Goal: Transaction & Acquisition: Purchase product/service

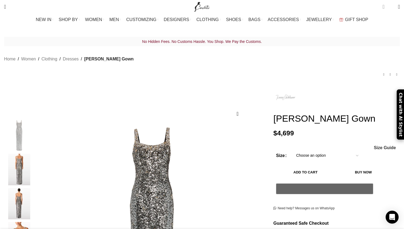
click at [383, 8] on span "1 item" at bounding box center [384, 6] width 2 height 5
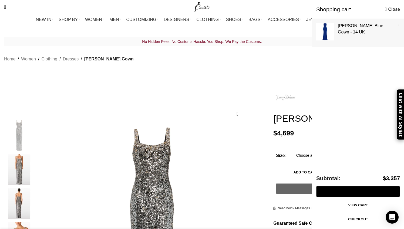
click at [327, 32] on link "Show" at bounding box center [358, 32] width 92 height 26
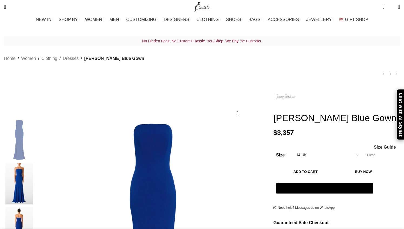
scroll to position [56, 0]
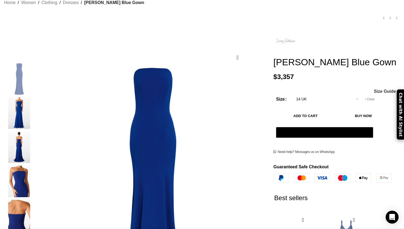
click at [36, 105] on img "2 / 5" at bounding box center [19, 114] width 33 height 32
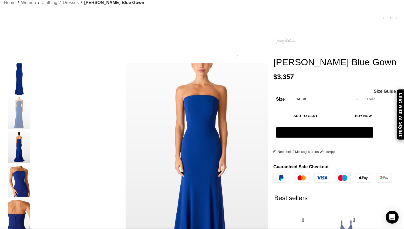
click at [36, 135] on img "3 / 5" at bounding box center [19, 148] width 33 height 32
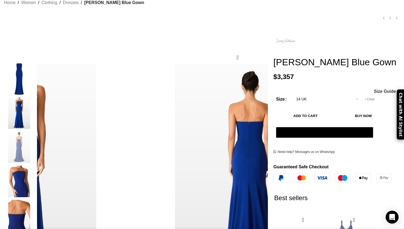
click at [36, 106] on img "2 / 5" at bounding box center [19, 114] width 33 height 32
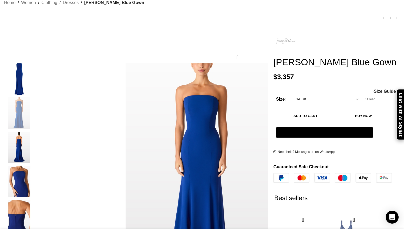
click at [36, 117] on img "2 / 5" at bounding box center [19, 114] width 33 height 32
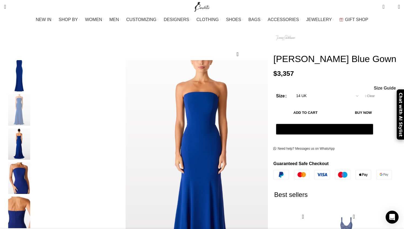
scroll to position [62, 0]
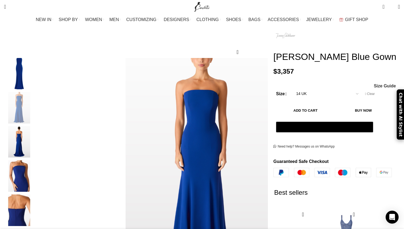
click at [36, 139] on img "3 / 5" at bounding box center [19, 142] width 33 height 32
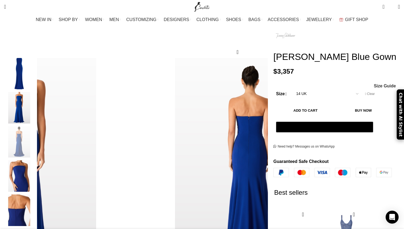
click at [36, 175] on img "4 / 5" at bounding box center [19, 176] width 33 height 32
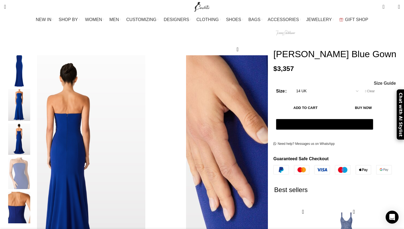
scroll to position [64, 0]
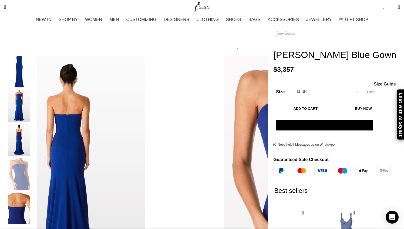
click at [383, 8] on span "1 item" at bounding box center [384, 6] width 2 height 5
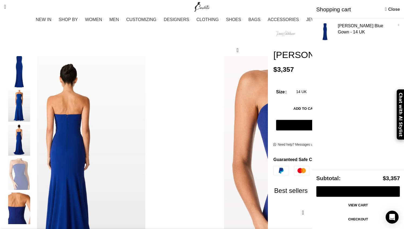
click at [340, 218] on link "Checkout" at bounding box center [358, 219] width 84 height 11
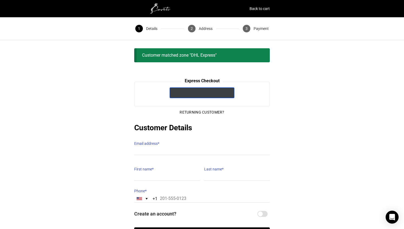
click at [194, 98] on div "@import url(//fonts.googleapis.com/css?family=Google+Sans_old:500) ••••••" at bounding box center [202, 93] width 65 height 11
type input "fordlreames@gmail.com"
type input "Sunday"
type input "Riley"
type input "+1 832-217-8311"
